Goal: Check status: Check status

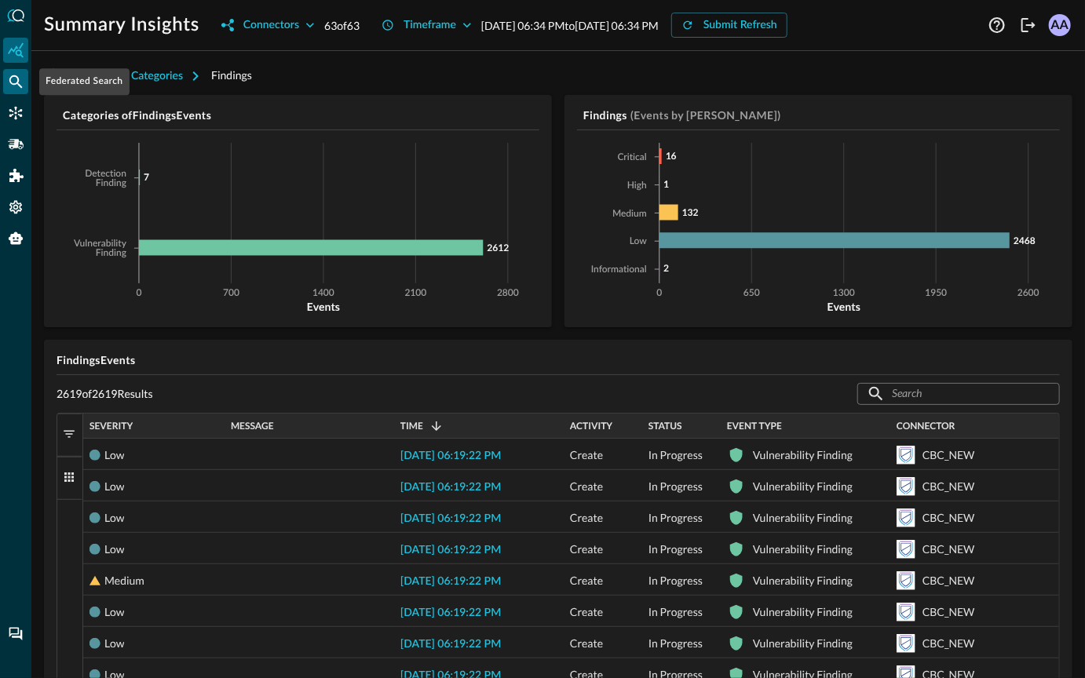
click at [14, 82] on icon "Federated Search" at bounding box center [16, 82] width 16 height 16
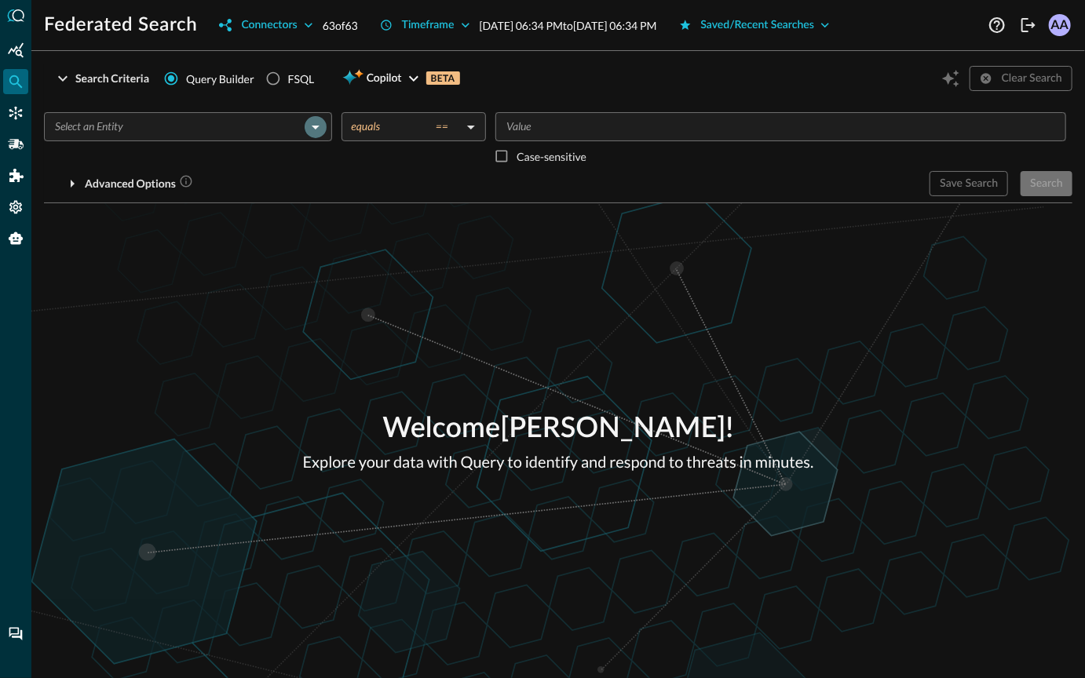
click at [314, 126] on icon "Open" at bounding box center [316, 128] width 8 height 4
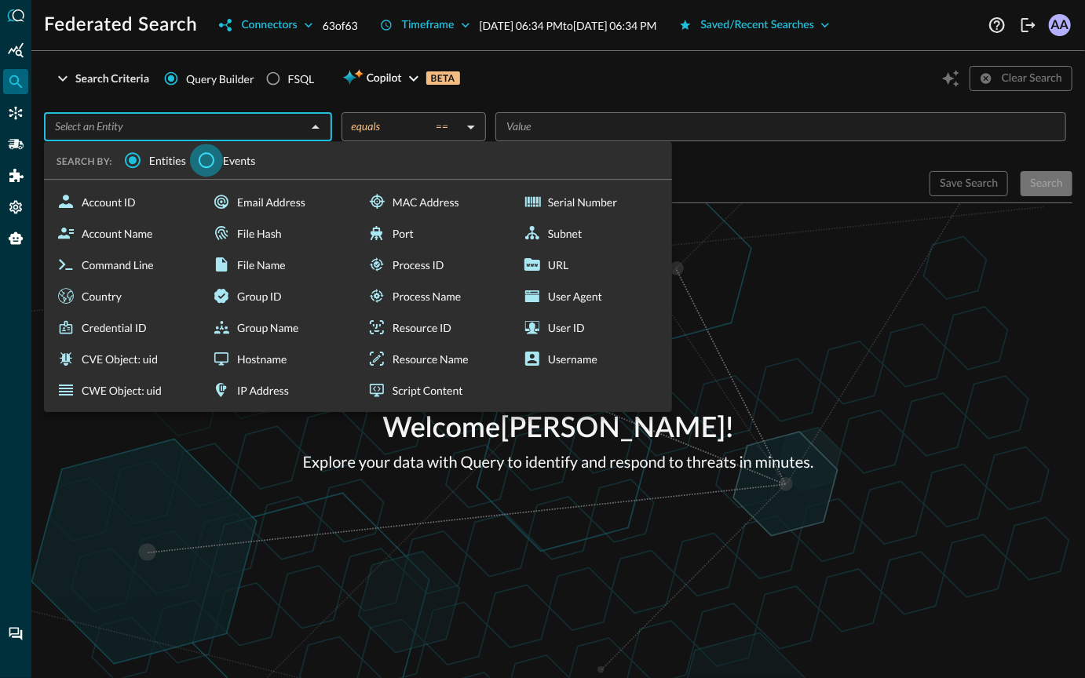
click at [208, 164] on input "Events" at bounding box center [206, 160] width 33 height 33
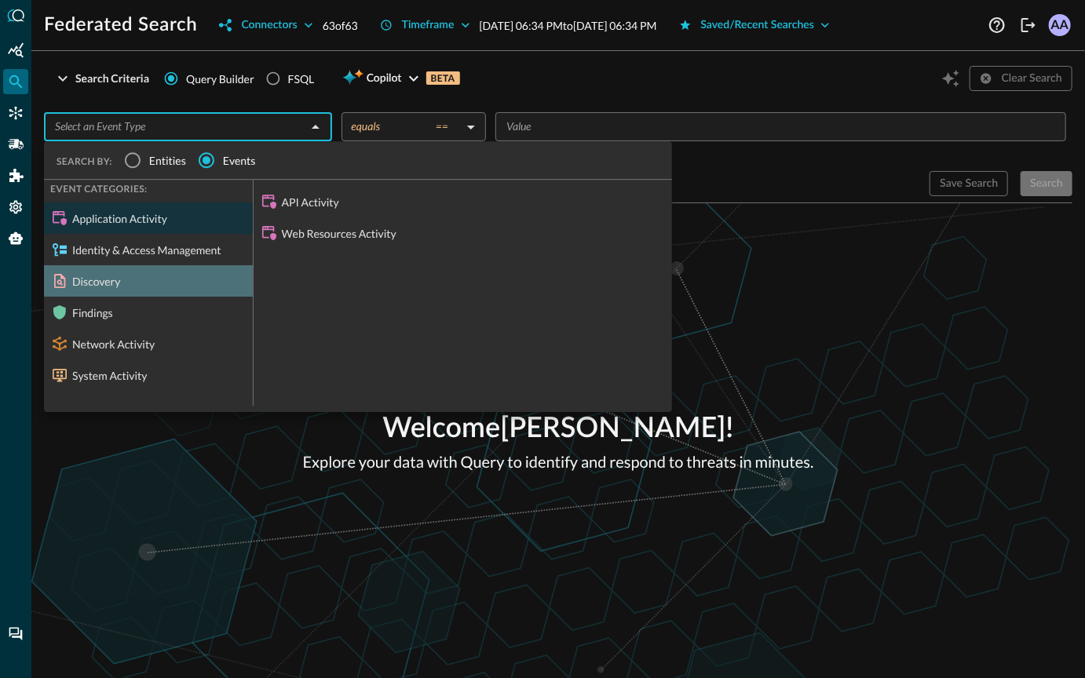
click at [133, 288] on div "Discovery" at bounding box center [148, 280] width 209 height 31
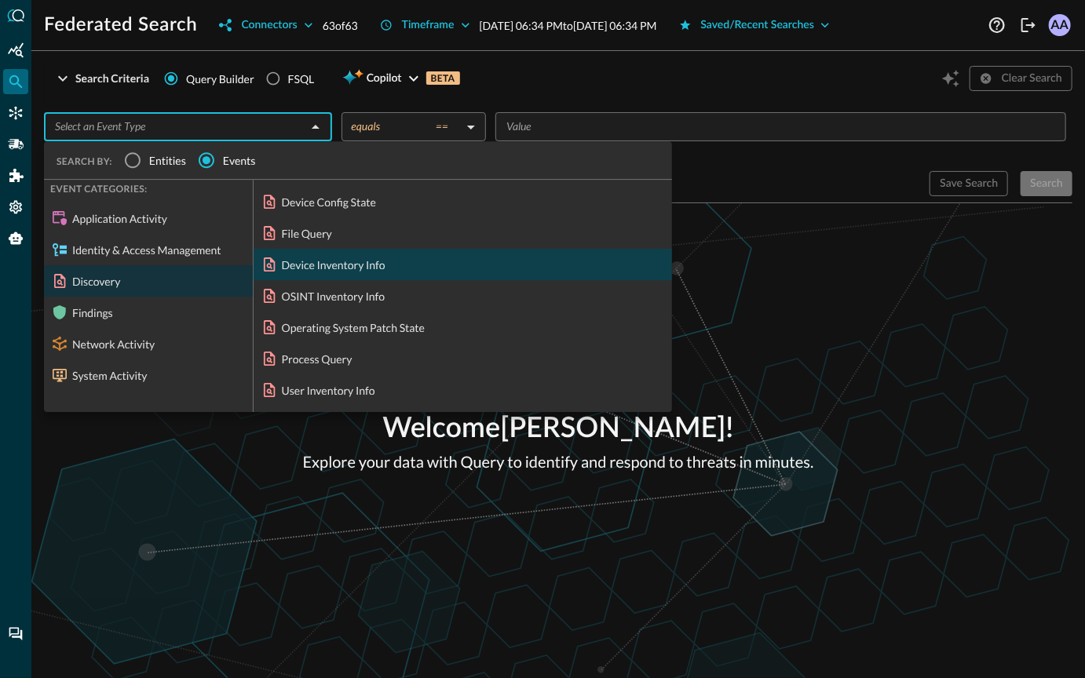
click at [316, 268] on div "Device Inventory Info" at bounding box center [463, 264] width 418 height 31
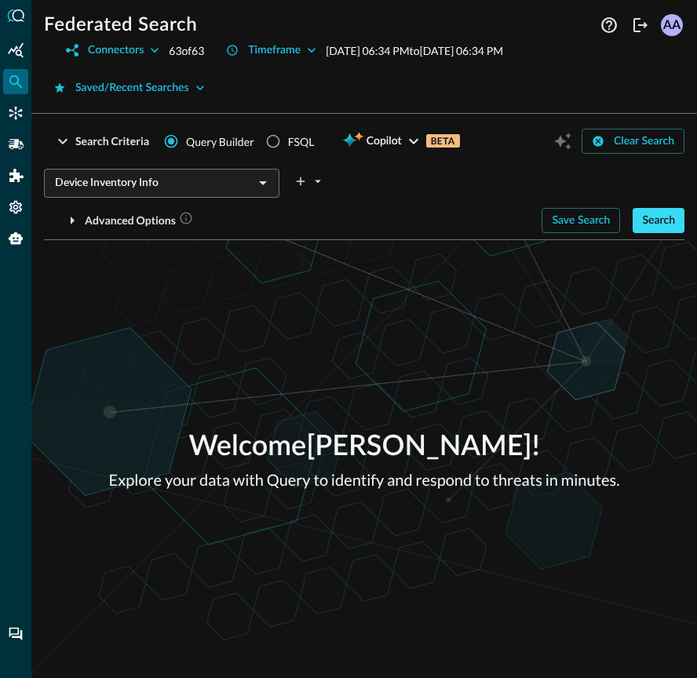
click at [648, 221] on button "Search" at bounding box center [659, 220] width 52 height 25
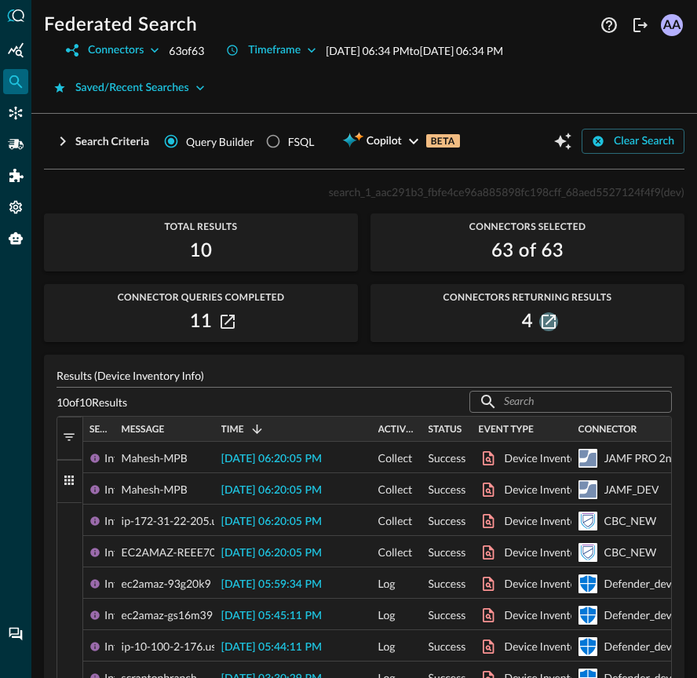
click at [553, 322] on icon "button" at bounding box center [549, 322] width 14 height 14
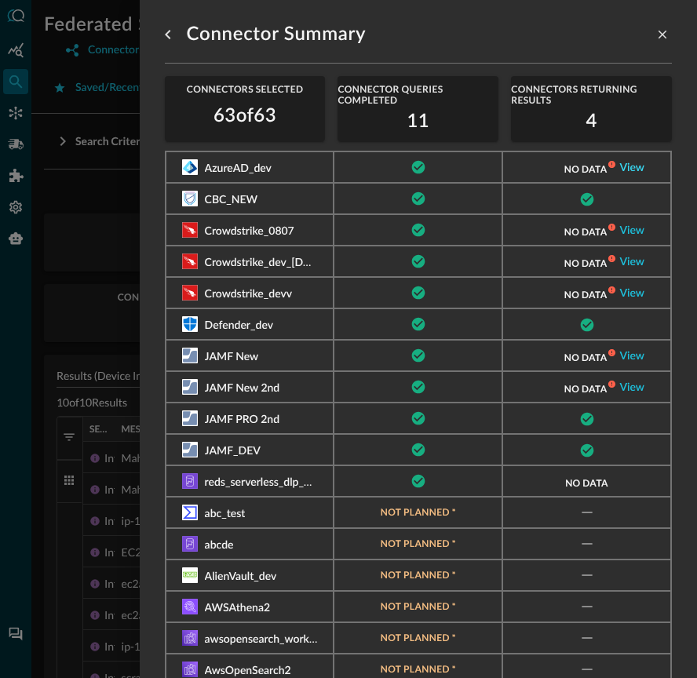
click at [626, 168] on link "View" at bounding box center [631, 167] width 25 height 11
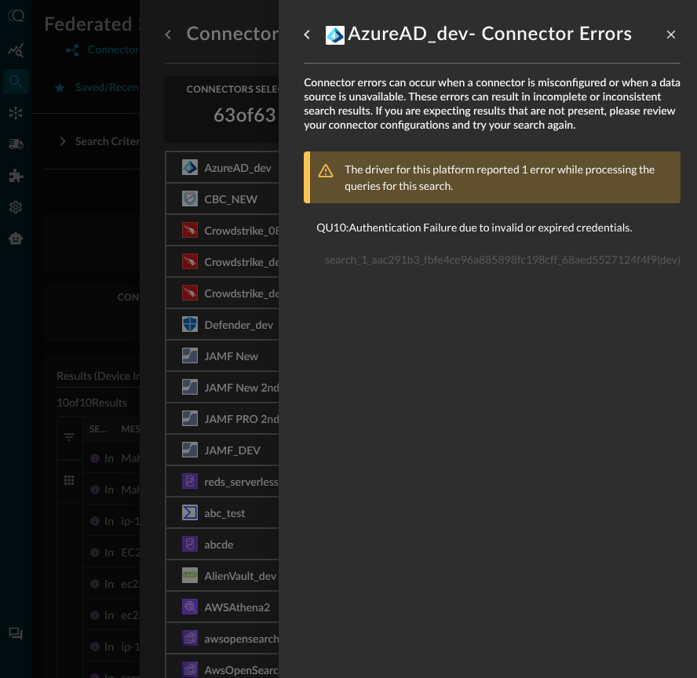
click at [245, 161] on div at bounding box center [348, 339] width 697 height 678
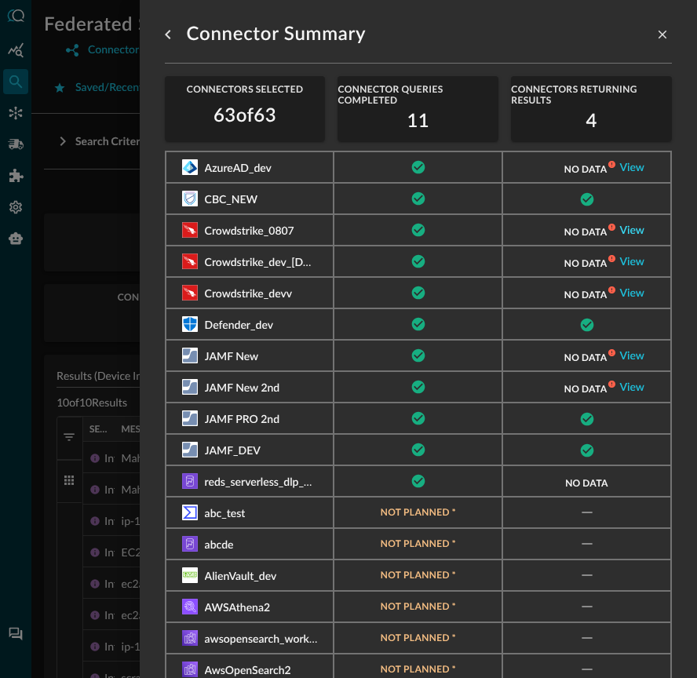
click at [633, 230] on link "View" at bounding box center [631, 230] width 25 height 11
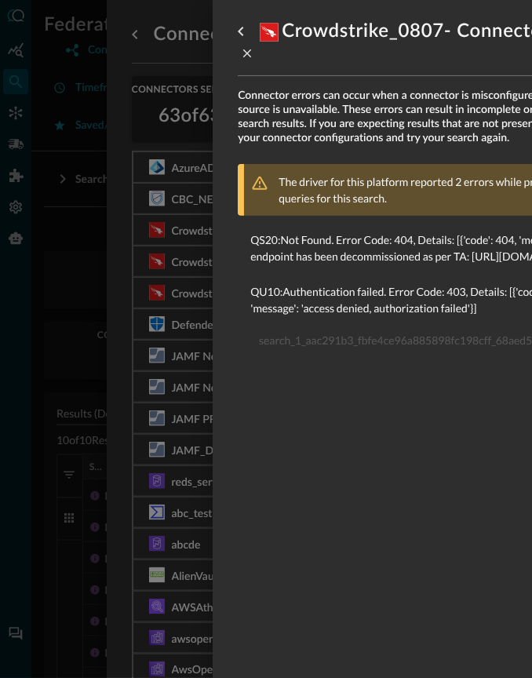
click at [414, 326] on li "QU10 : Authentication failed. Error Code: 403, Details: [{'code': 403, 'message…" at bounding box center [426, 300] width 377 height 52
click at [414, 265] on p "QS20 : Not Found. Error Code: 404, Details: [{'code': 404, 'message': 'API endp…" at bounding box center [426, 248] width 352 height 33
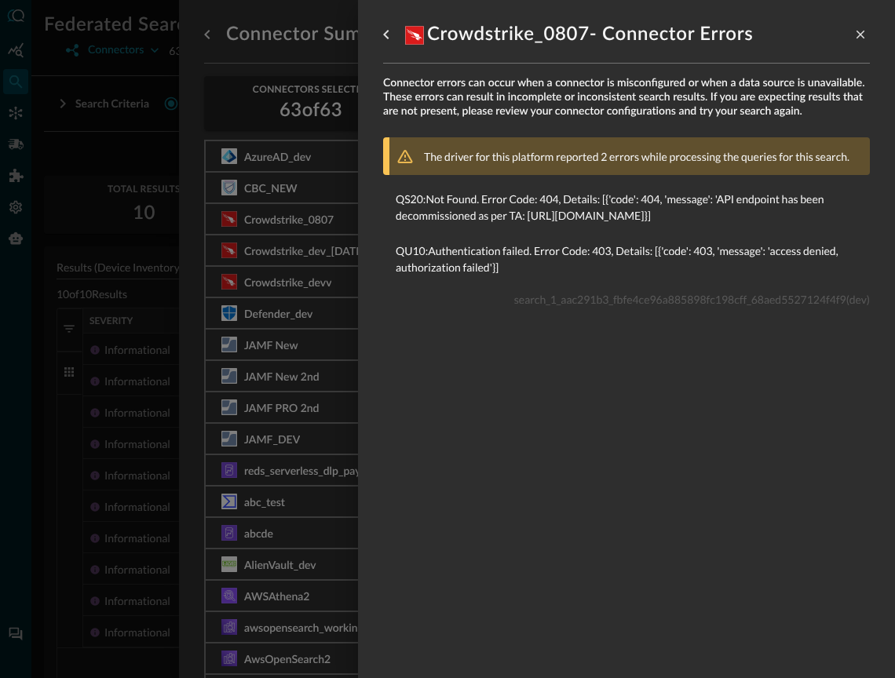
click at [323, 291] on div at bounding box center [447, 339] width 895 height 678
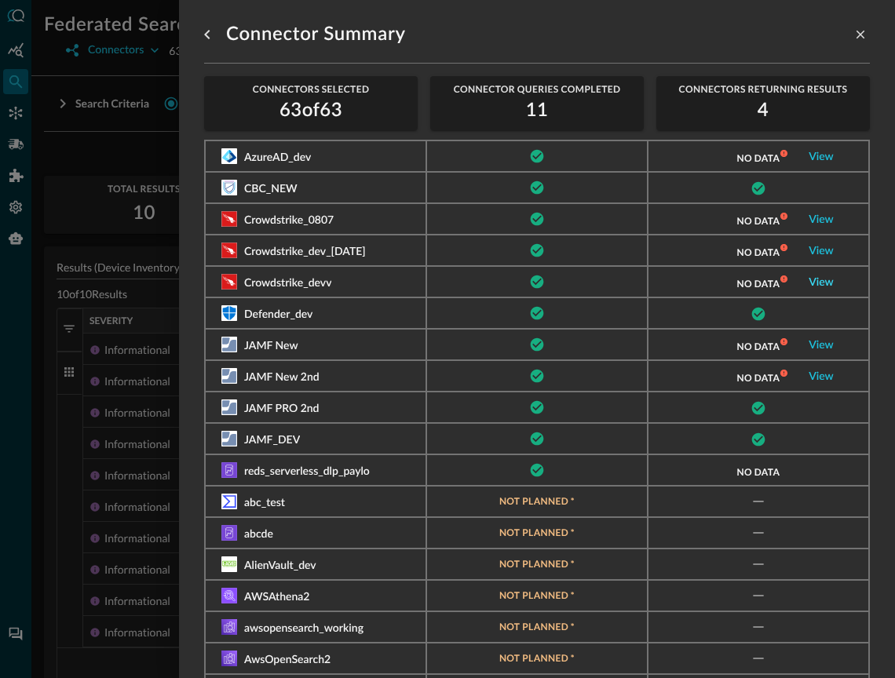
click at [830, 281] on link "View" at bounding box center [820, 282] width 25 height 11
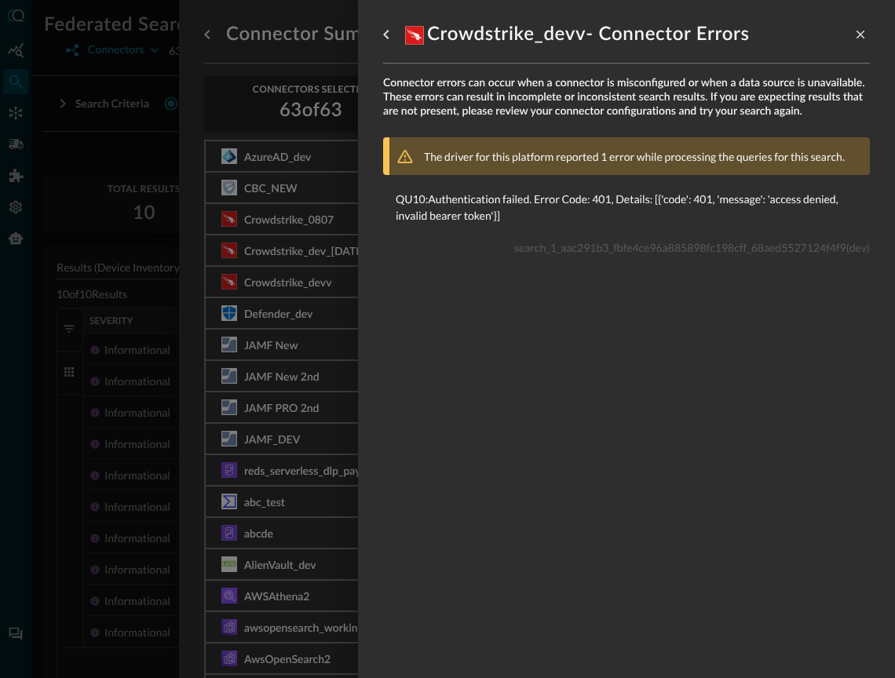
click at [329, 319] on div at bounding box center [447, 339] width 895 height 678
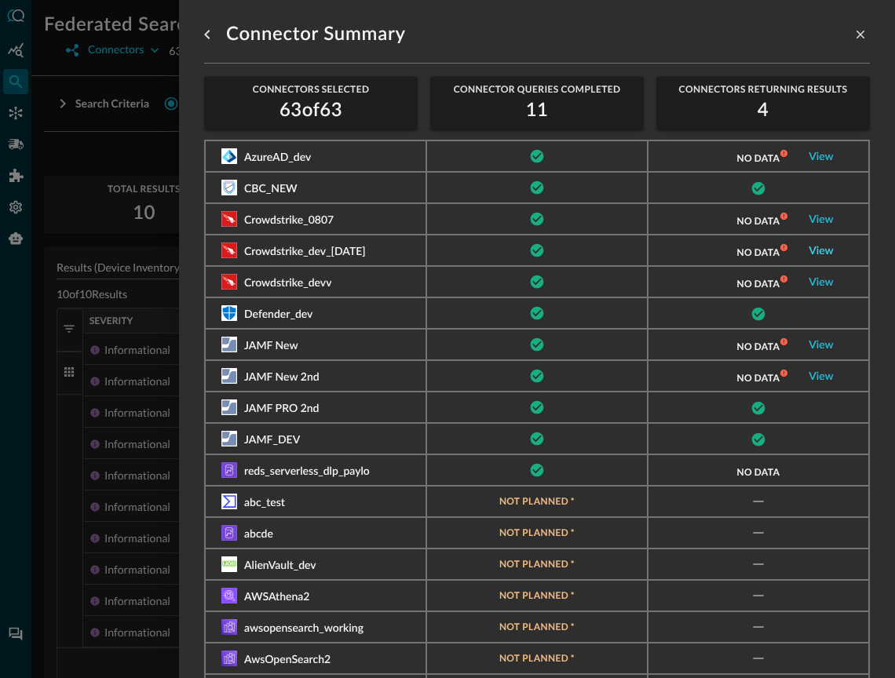
click at [815, 249] on link "View" at bounding box center [820, 251] width 25 height 11
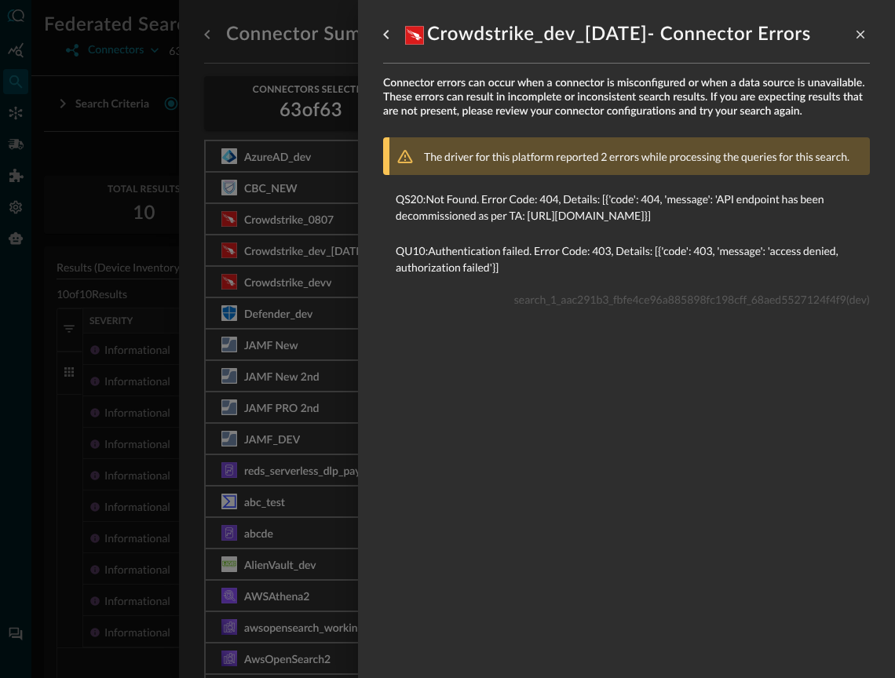
click at [334, 264] on div at bounding box center [447, 339] width 895 height 678
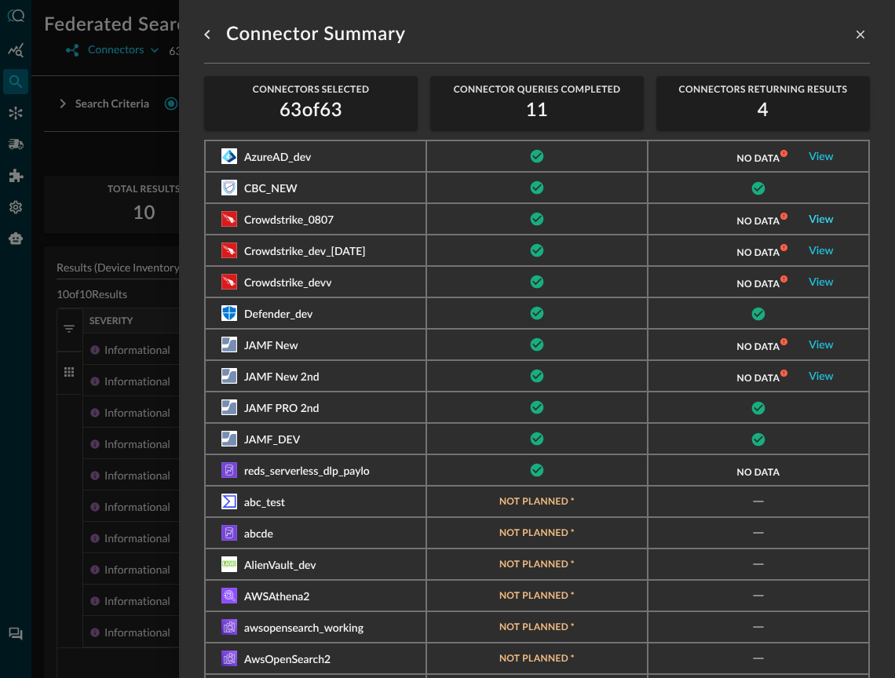
click at [827, 224] on link "View" at bounding box center [820, 219] width 25 height 11
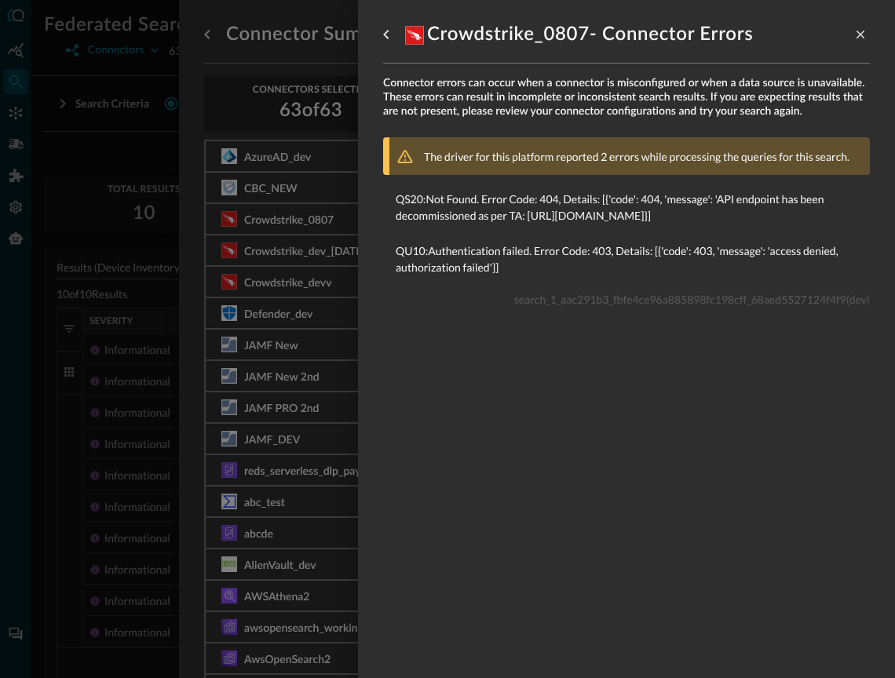
click at [258, 342] on div at bounding box center [447, 339] width 895 height 678
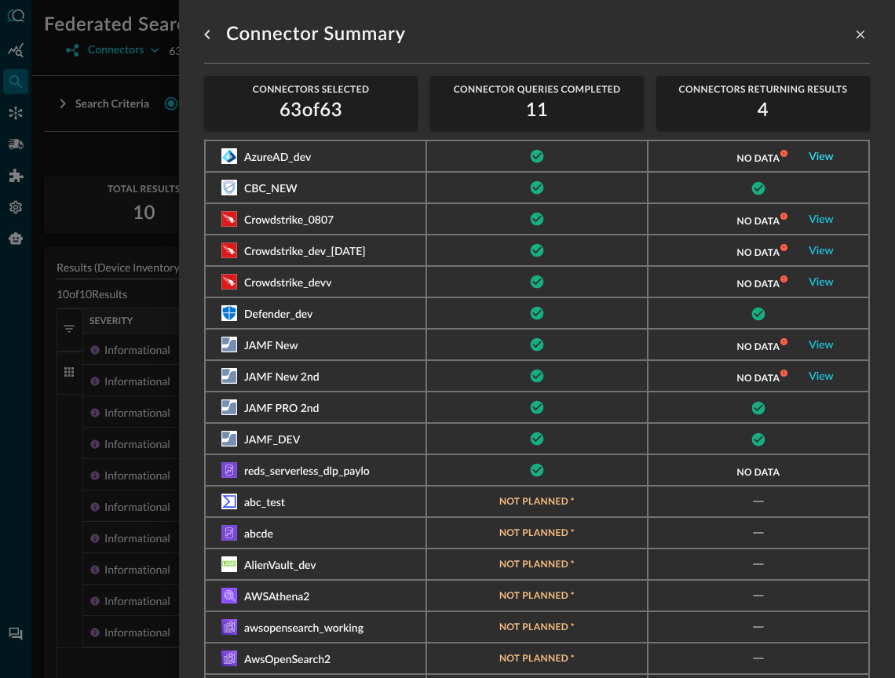
click at [827, 159] on link "View" at bounding box center [820, 156] width 25 height 11
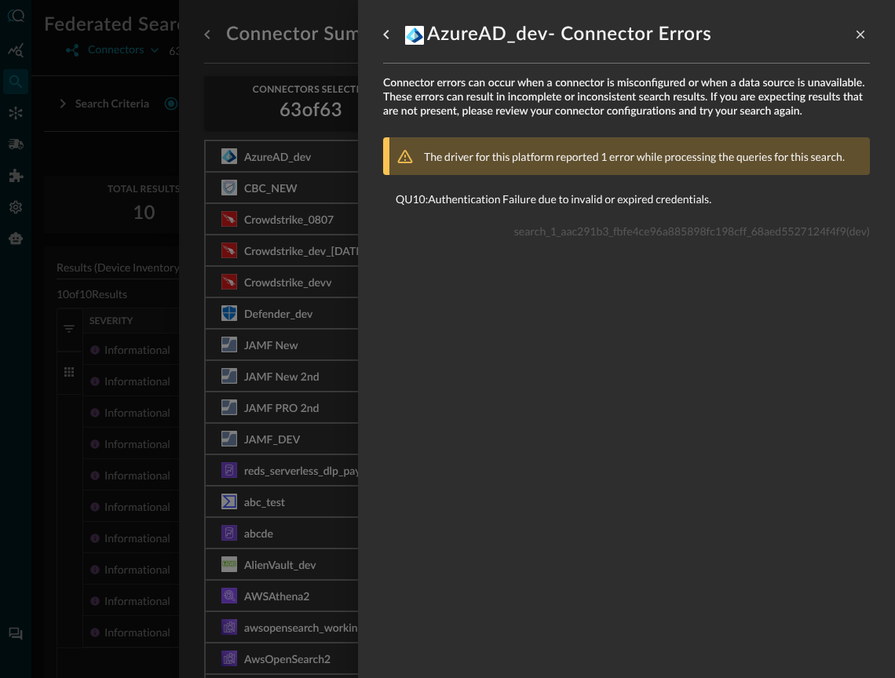
click at [335, 305] on div at bounding box center [447, 339] width 895 height 678
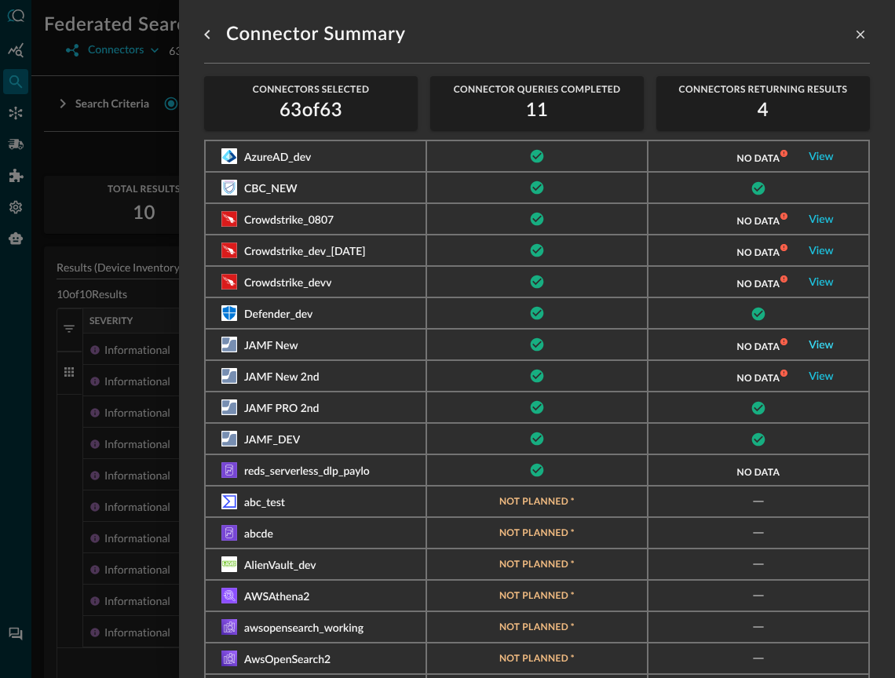
click at [826, 341] on link "View" at bounding box center [820, 345] width 25 height 11
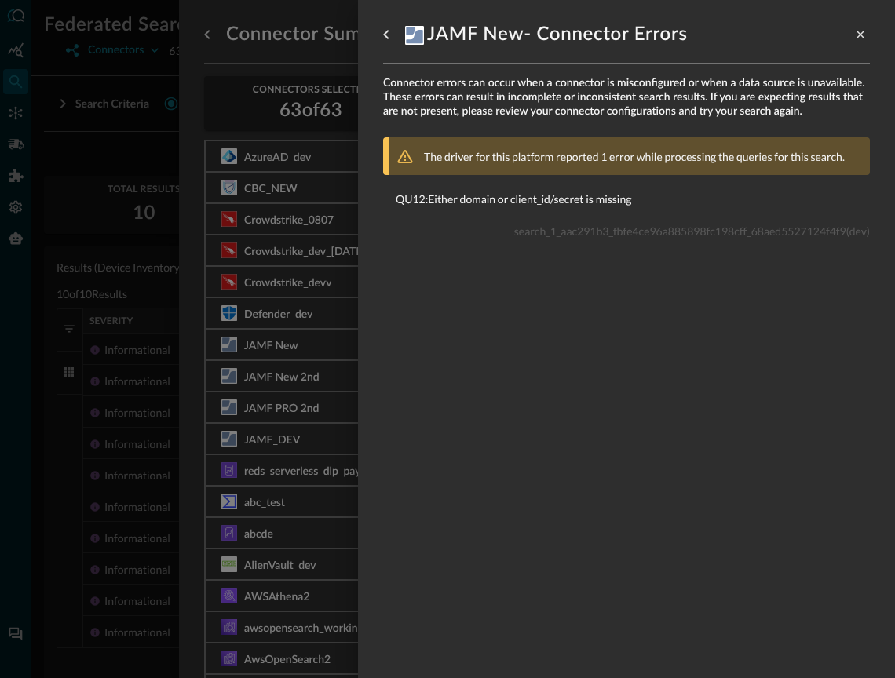
click at [235, 352] on div at bounding box center [447, 339] width 895 height 678
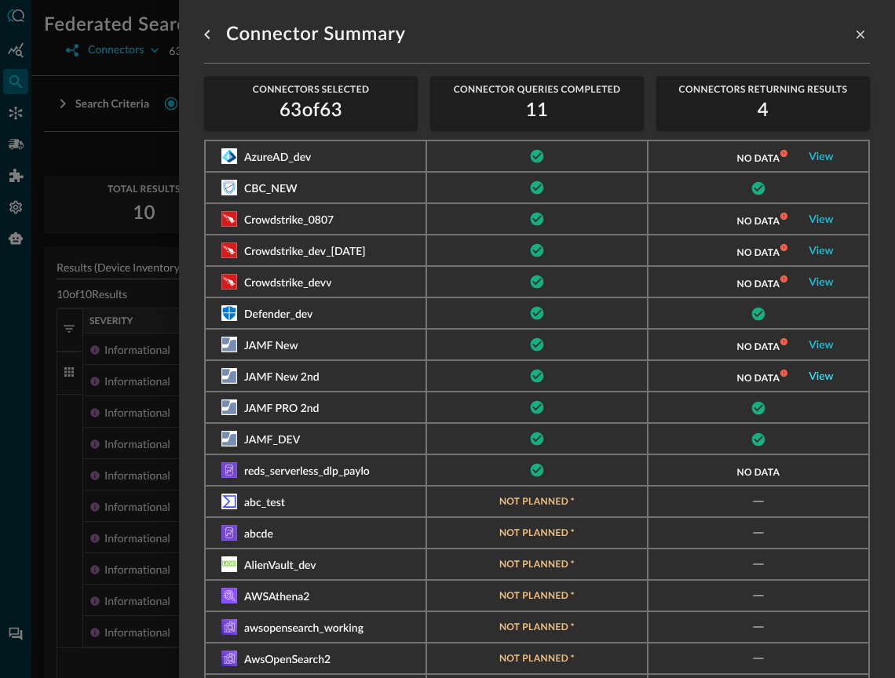
click at [819, 379] on link "View" at bounding box center [820, 376] width 25 height 11
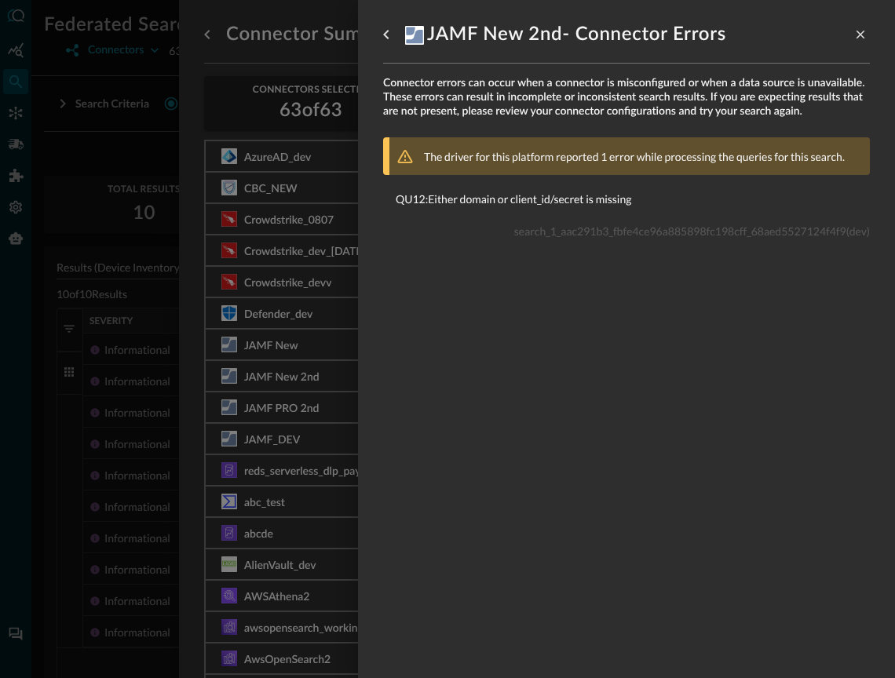
click at [286, 346] on div at bounding box center [447, 339] width 895 height 678
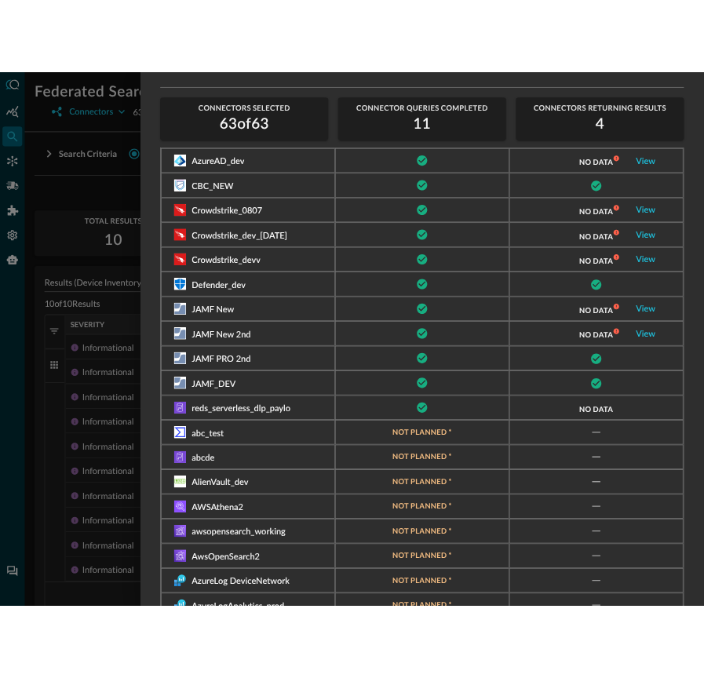
scroll to position [28, 0]
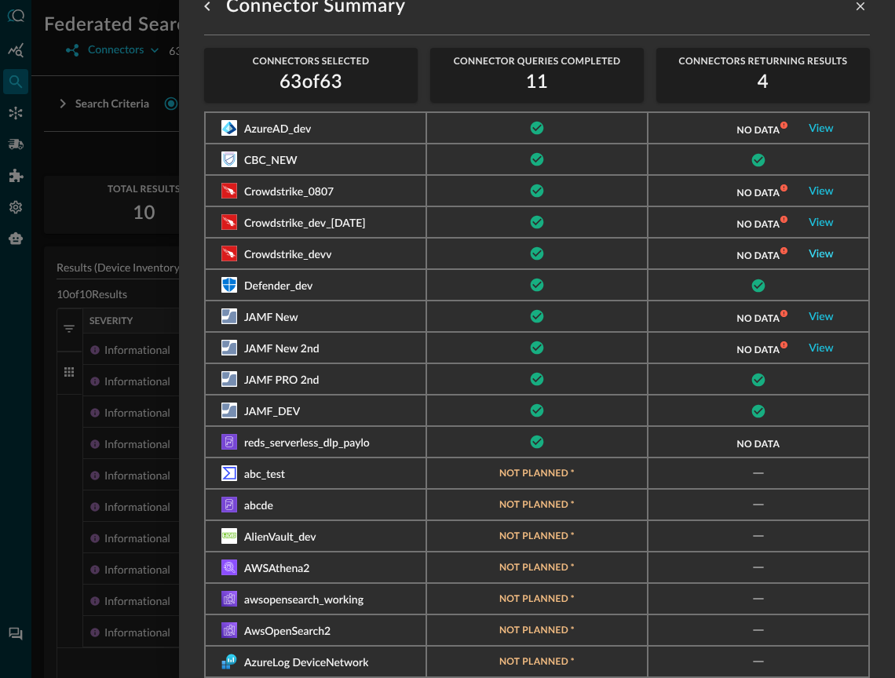
click at [824, 257] on link "View" at bounding box center [820, 254] width 25 height 11
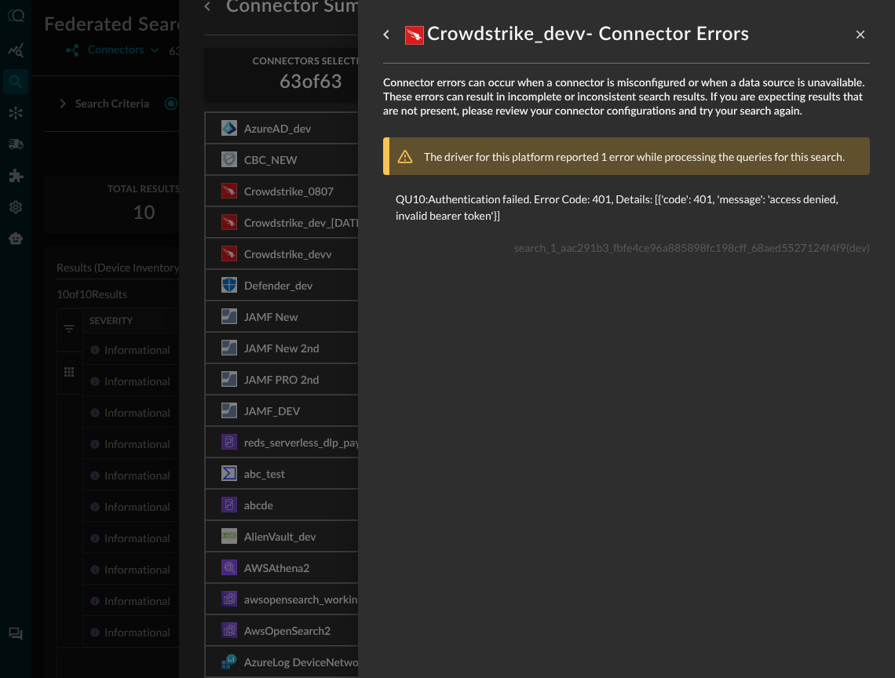
click at [267, 205] on div at bounding box center [447, 339] width 895 height 678
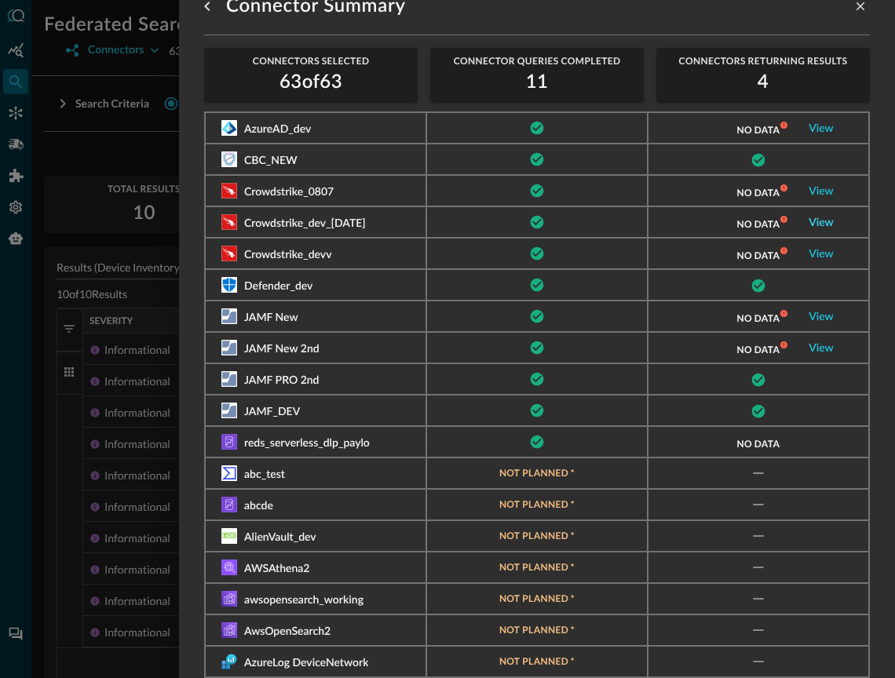
click at [819, 224] on link "View" at bounding box center [820, 222] width 25 height 11
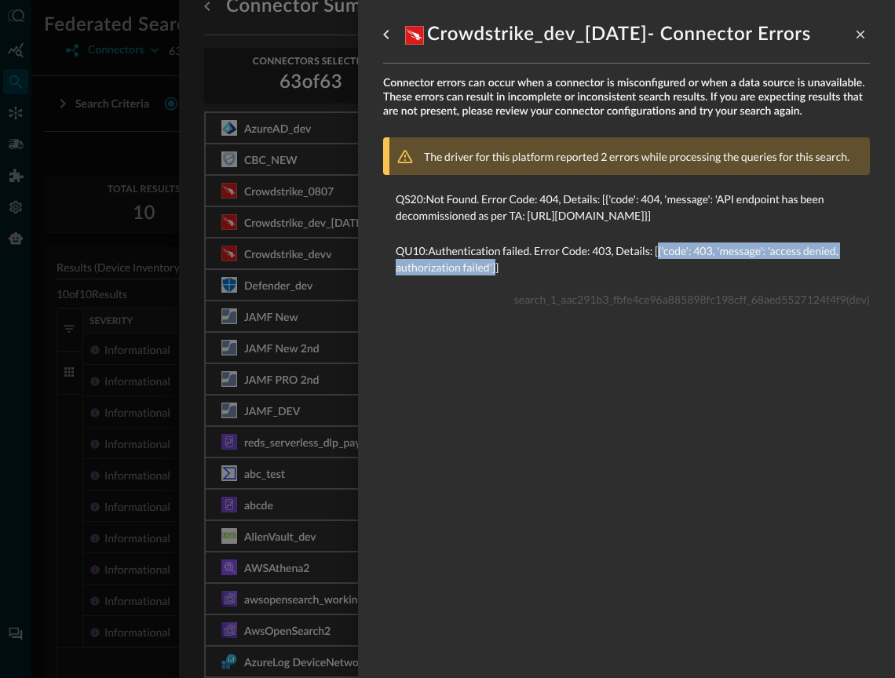
drag, startPoint x: 660, startPoint y: 266, endPoint x: 496, endPoint y: 283, distance: 164.9
click at [496, 275] on p "QU10 : Authentication failed. Error Code: 403, Details: [{'code': 403, 'message…" at bounding box center [627, 259] width 462 height 33
copy p "{'code': 403, 'message': 'access denied, authorization failed'}"
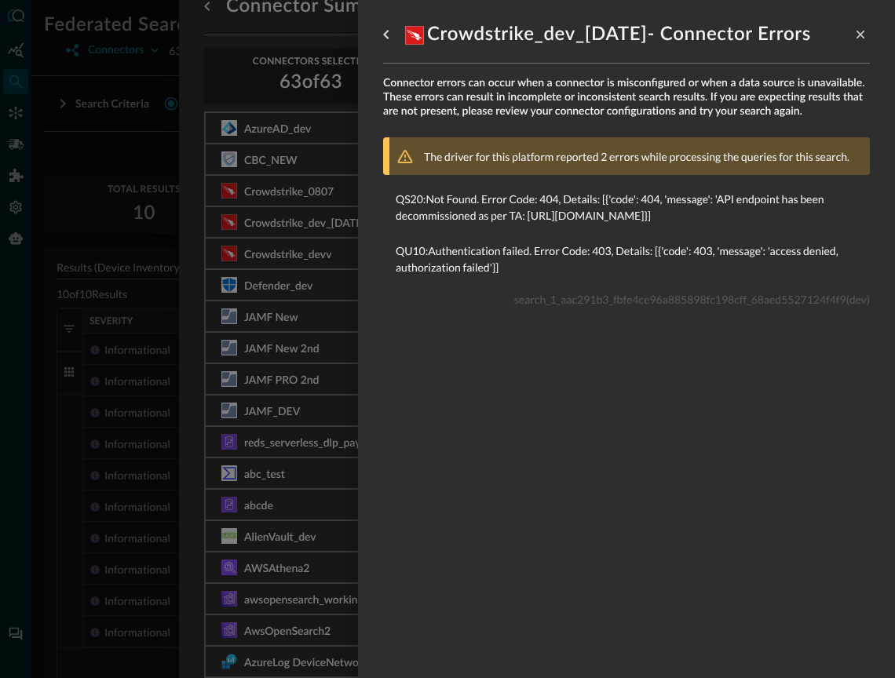
click at [567, 275] on p "QU10 : Authentication failed. Error Code: 403, Details: [{'code': 403, 'message…" at bounding box center [627, 259] width 462 height 33
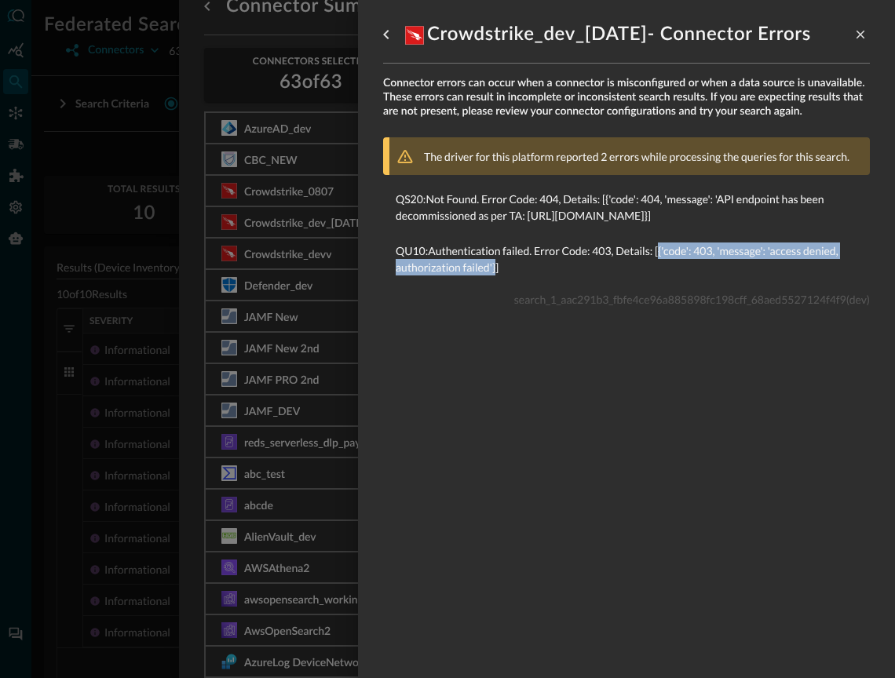
drag, startPoint x: 660, startPoint y: 268, endPoint x: 496, endPoint y: 285, distance: 164.9
click at [496, 275] on p "QU10 : Authentication failed. Error Code: 403, Details: [{'code': 403, 'message…" at bounding box center [627, 259] width 462 height 33
copy p "{'code': 403, 'message': 'access denied, authorization failed'}"
drag, startPoint x: 607, startPoint y: 195, endPoint x: 790, endPoint y: 232, distance: 187.3
click at [790, 224] on p "QS20 : Not Found. Error Code: 404, Details: [{'code': 404, 'message': 'API endp…" at bounding box center [627, 207] width 462 height 33
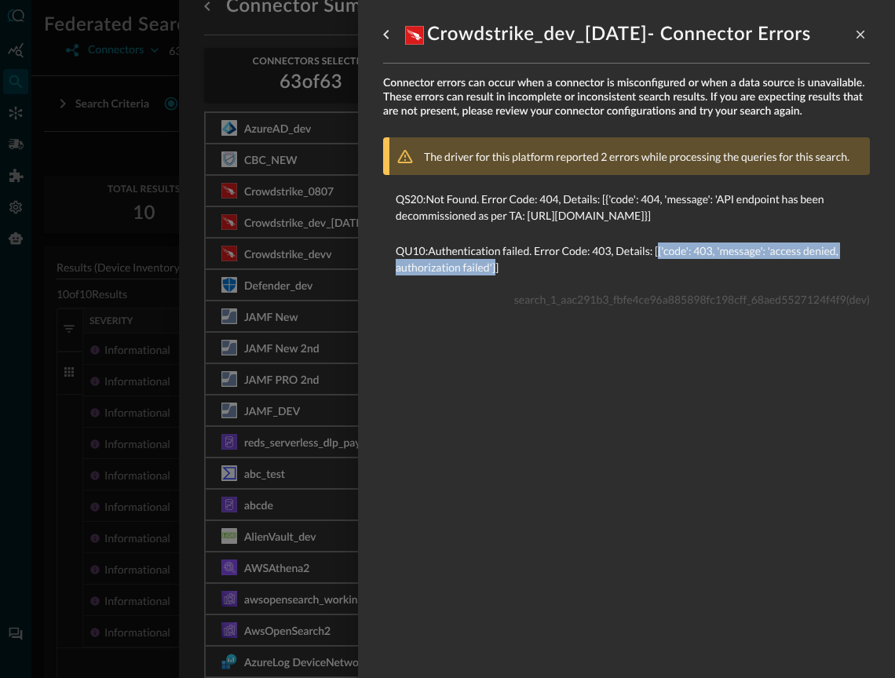
drag, startPoint x: 659, startPoint y: 269, endPoint x: 494, endPoint y: 286, distance: 165.7
click at [494, 275] on p "QU10 : Authentication failed. Error Code: 403, Details: [{'code': 403, 'message…" at bounding box center [627, 259] width 462 height 33
